Goal: Task Accomplishment & Management: Use online tool/utility

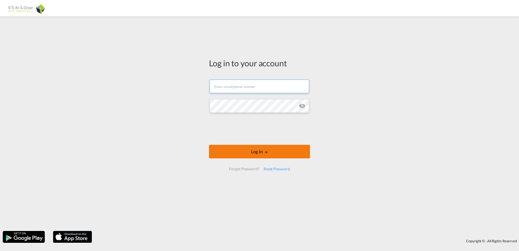
type input "[EMAIL_ADDRESS][DOMAIN_NAME]"
click at [232, 148] on button "Log In" at bounding box center [259, 152] width 101 height 14
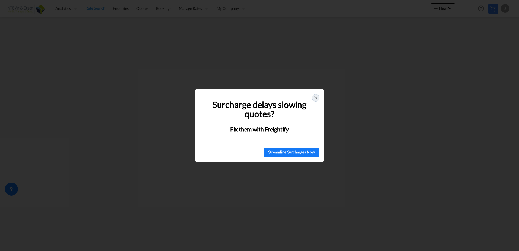
click at [316, 96] on icon at bounding box center [316, 98] width 4 height 4
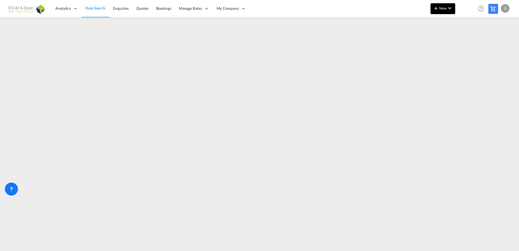
click at [439, 13] on button "New" at bounding box center [443, 8] width 25 height 11
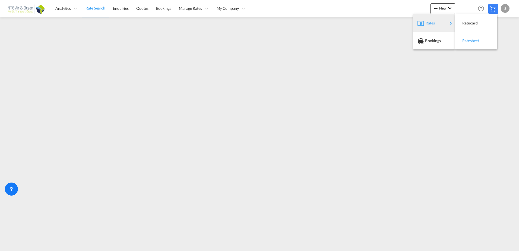
click at [469, 40] on span "Ratesheet" at bounding box center [466, 40] width 6 height 11
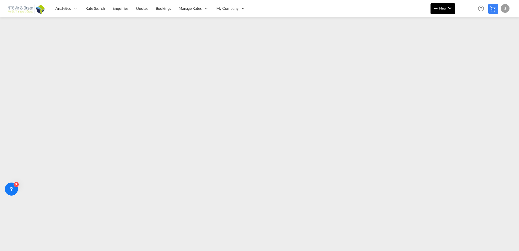
click at [448, 7] on md-icon "icon-chevron-down" at bounding box center [450, 8] width 7 height 7
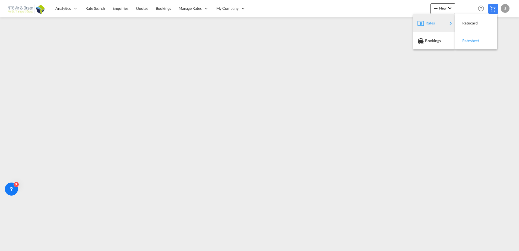
click at [465, 39] on span "Ratesheet" at bounding box center [466, 40] width 6 height 11
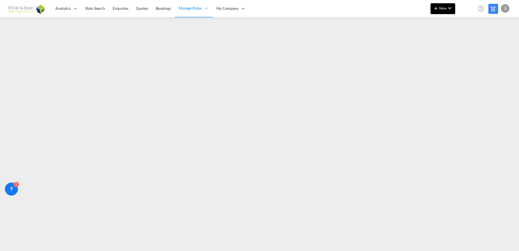
click at [444, 8] on span "New" at bounding box center [443, 8] width 20 height 4
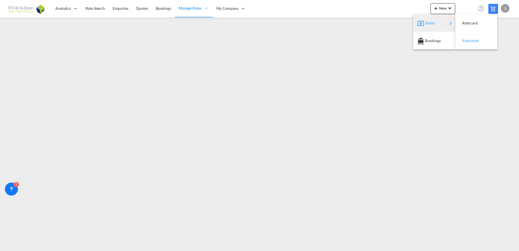
click at [469, 39] on span "Ratesheet" at bounding box center [466, 40] width 6 height 11
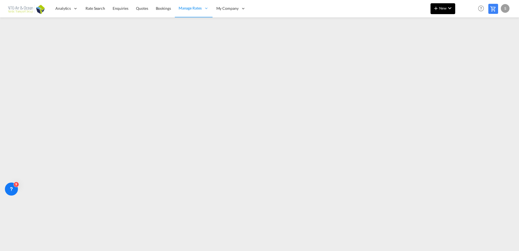
click at [453, 8] on md-icon "icon-chevron-down" at bounding box center [450, 8] width 7 height 7
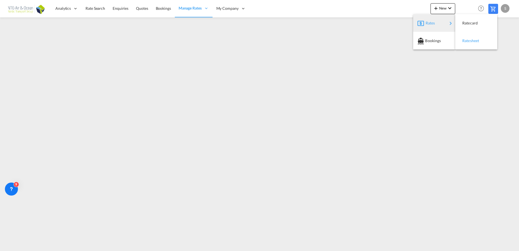
click at [486, 44] on div "Ratesheet" at bounding box center [476, 41] width 33 height 14
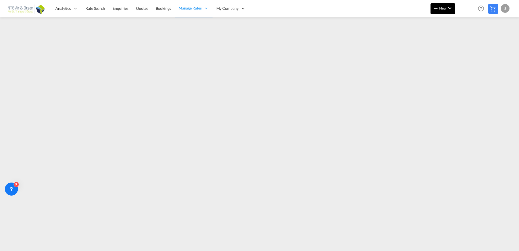
click at [433, 6] on md-icon "icon-plus 400-fg" at bounding box center [436, 8] width 7 height 7
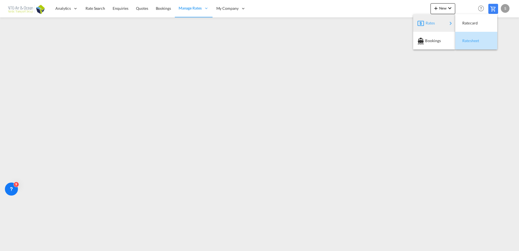
click at [465, 41] on span "Ratesheet" at bounding box center [466, 40] width 6 height 11
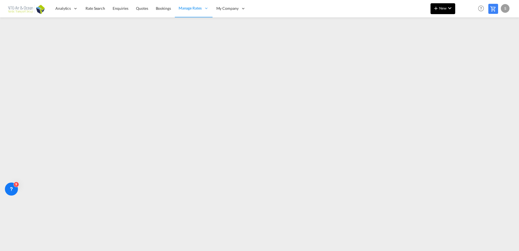
click at [449, 8] on md-icon "icon-chevron-down" at bounding box center [450, 8] width 7 height 7
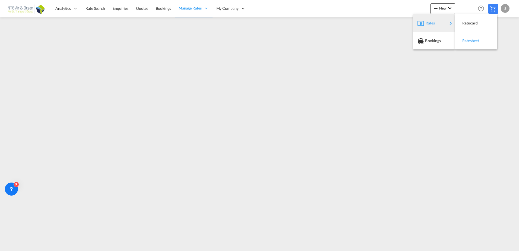
click at [462, 40] on div "Ratesheet" at bounding box center [476, 41] width 33 height 14
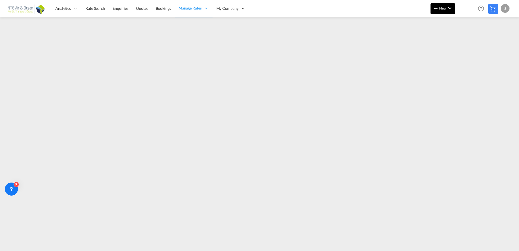
click at [449, 7] on md-icon "icon-chevron-down" at bounding box center [450, 8] width 7 height 7
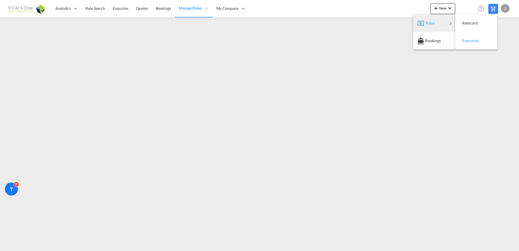
click at [465, 45] on span "Ratesheet" at bounding box center [466, 40] width 6 height 11
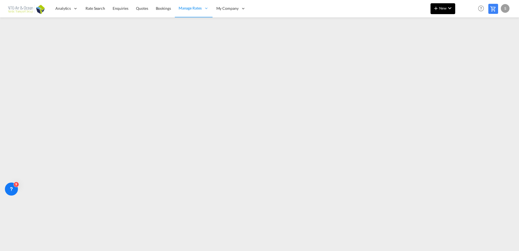
click at [448, 7] on md-icon "icon-chevron-down" at bounding box center [450, 8] width 7 height 7
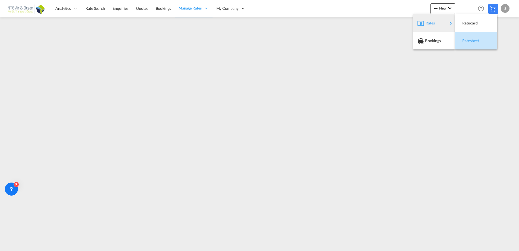
click at [483, 40] on div "Ratesheet" at bounding box center [476, 41] width 33 height 14
